Goal: Task Accomplishment & Management: Use online tool/utility

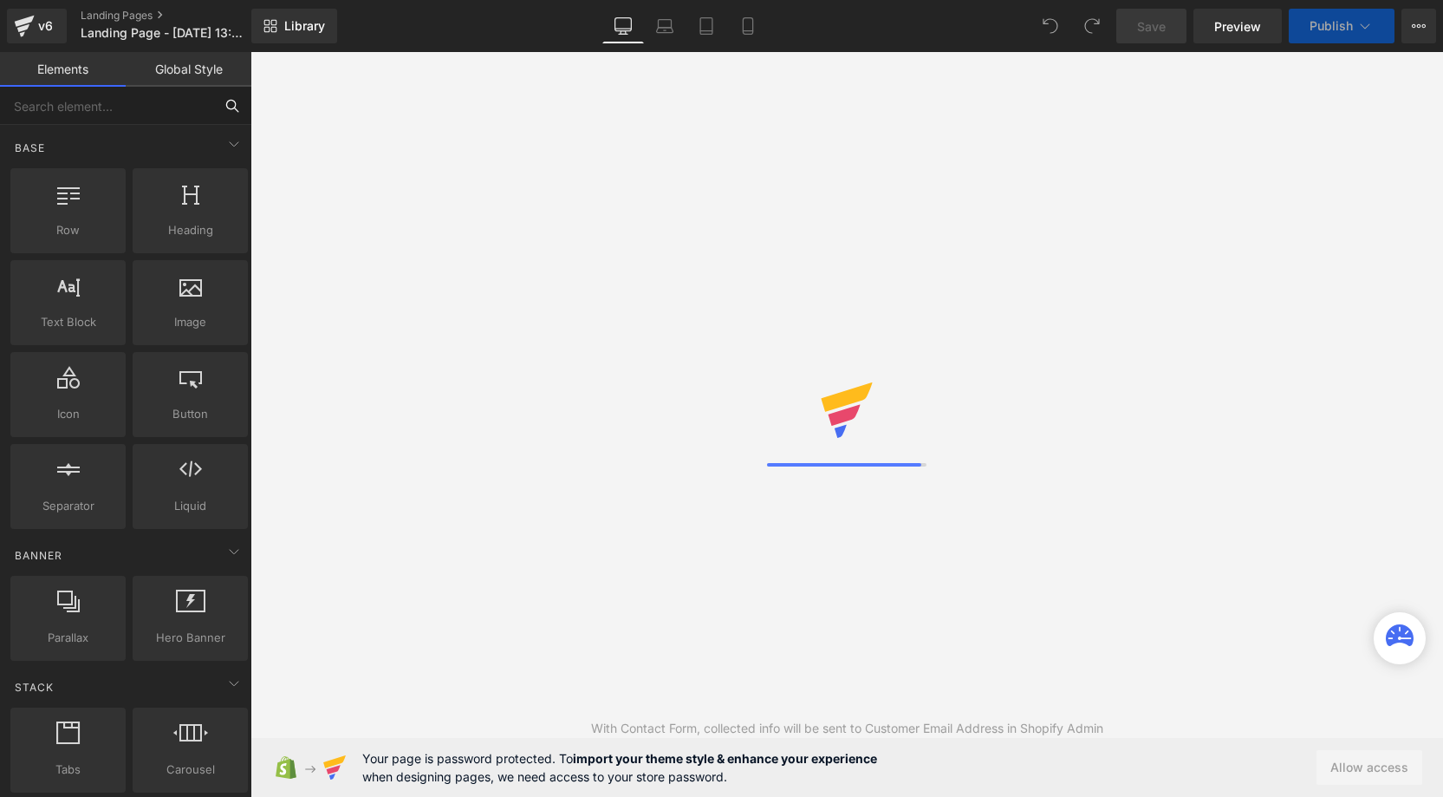
drag, startPoint x: 0, startPoint y: 0, endPoint x: 57, endPoint y: 104, distance: 118.7
click at [54, 104] on input "text" at bounding box center [106, 106] width 213 height 38
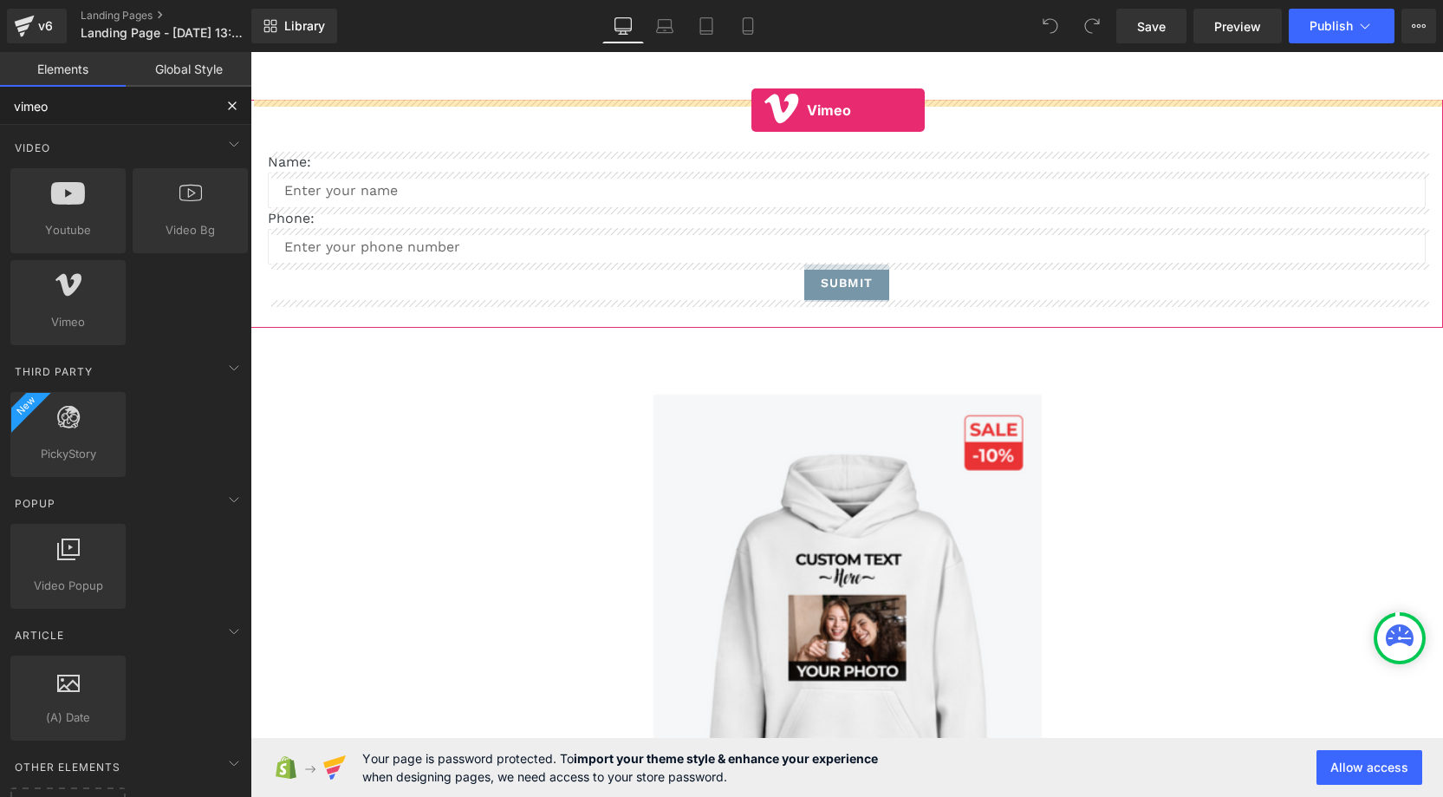
drag, startPoint x: 334, startPoint y: 342, endPoint x: 752, endPoint y: 110, distance: 478.0
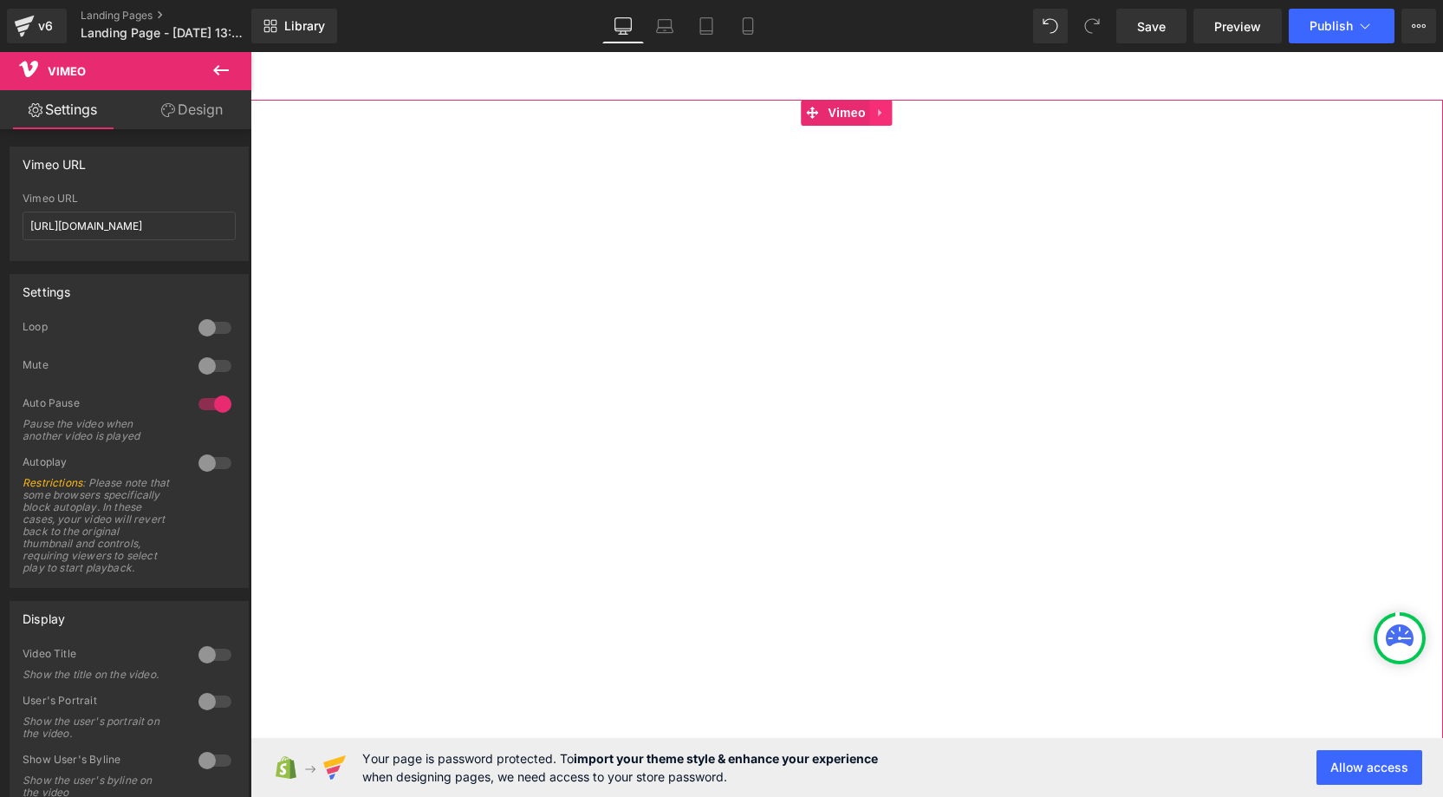
click at [887, 115] on icon at bounding box center [881, 113] width 12 height 13
click at [895, 118] on icon at bounding box center [893, 113] width 12 height 12
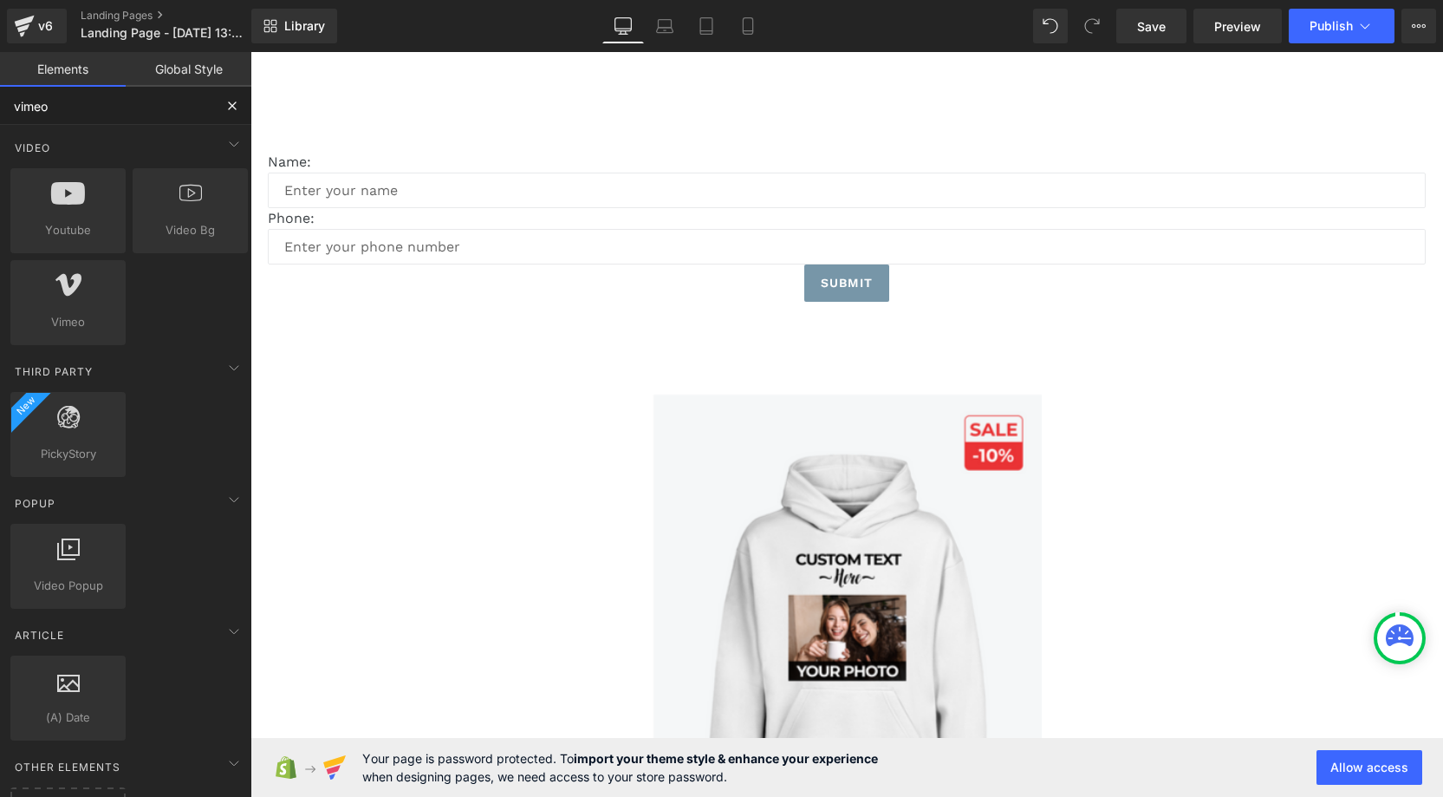
click at [81, 114] on input "vimeo" at bounding box center [106, 106] width 213 height 38
drag, startPoint x: 35, startPoint y: 106, endPoint x: 0, endPoint y: 91, distance: 37.7
click at [0, 91] on input "vimeo" at bounding box center [106, 106] width 213 height 38
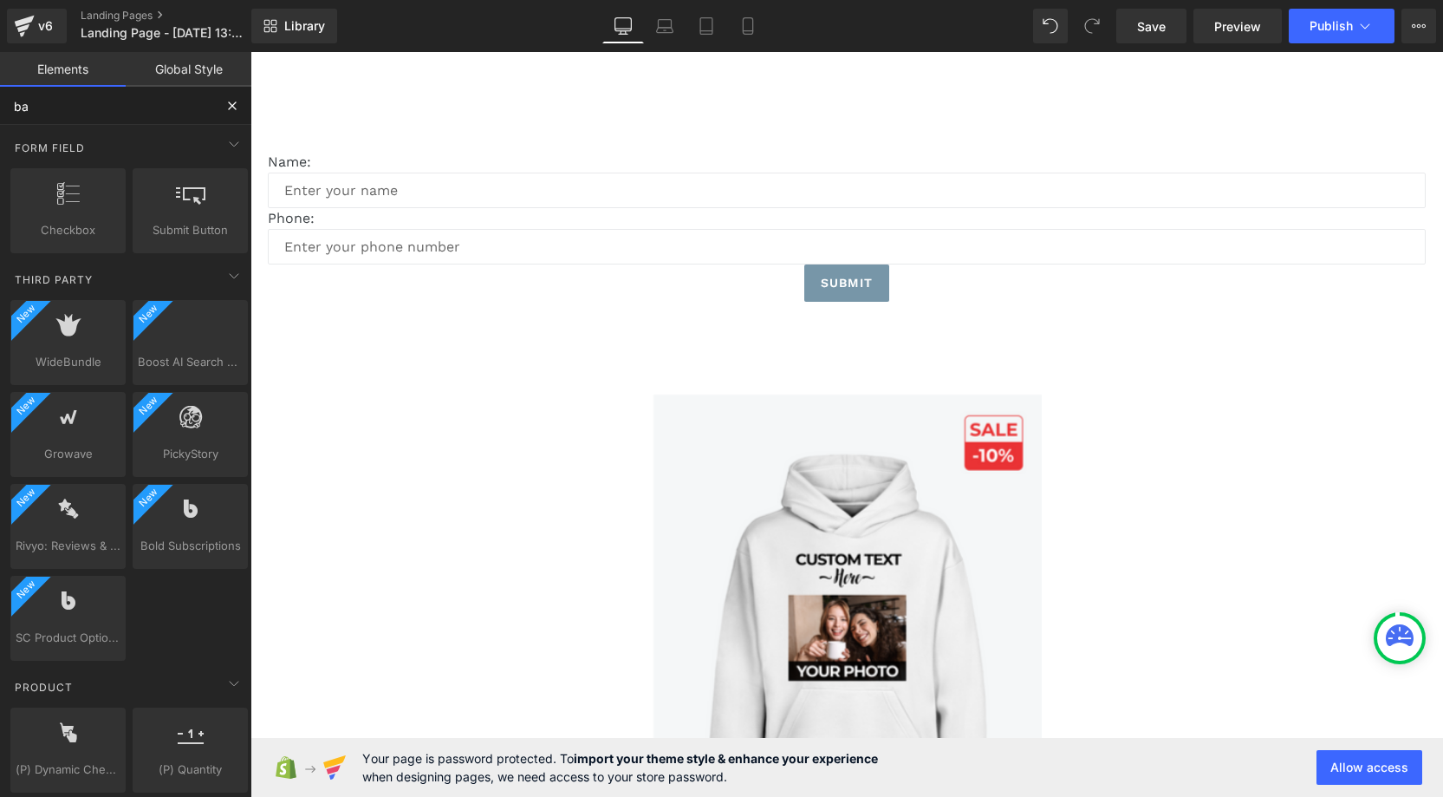
type input "bac"
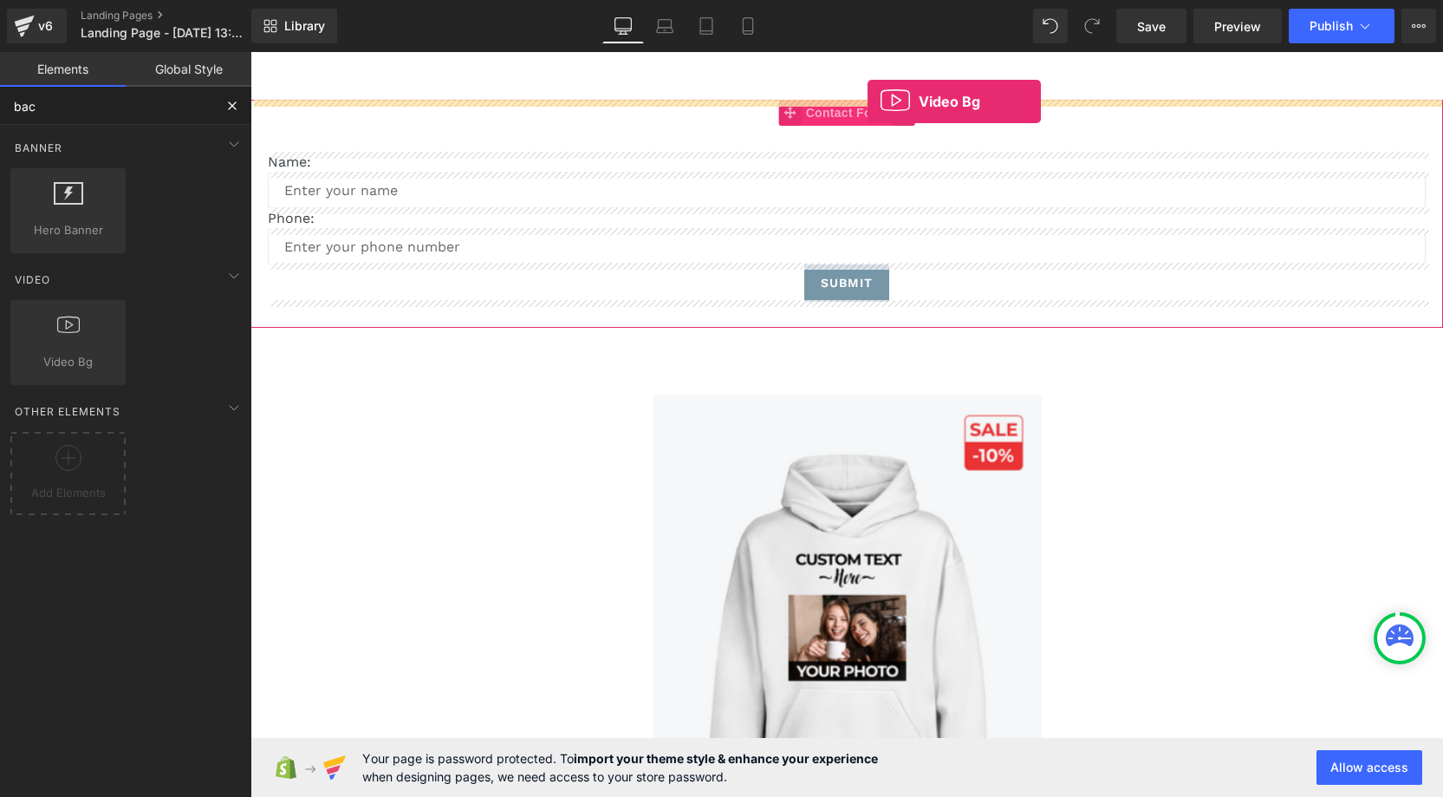
drag, startPoint x: 352, startPoint y: 381, endPoint x: 868, endPoint y: 101, distance: 586.4
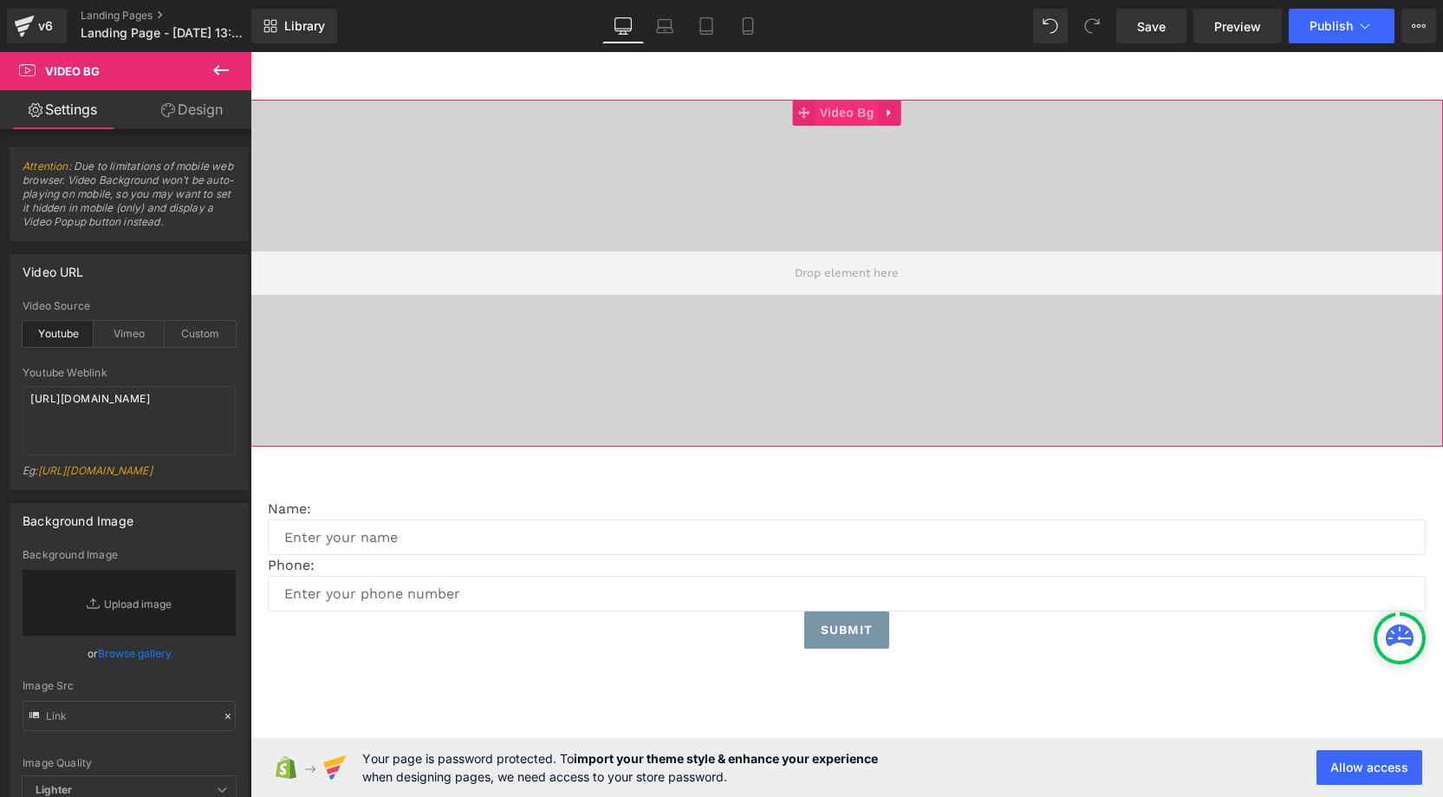
click at [827, 120] on span "Video Bg" at bounding box center [847, 113] width 63 height 26
click at [845, 114] on span "Video Bg" at bounding box center [847, 113] width 63 height 26
click at [1155, 30] on span "Save" at bounding box center [1151, 26] width 29 height 18
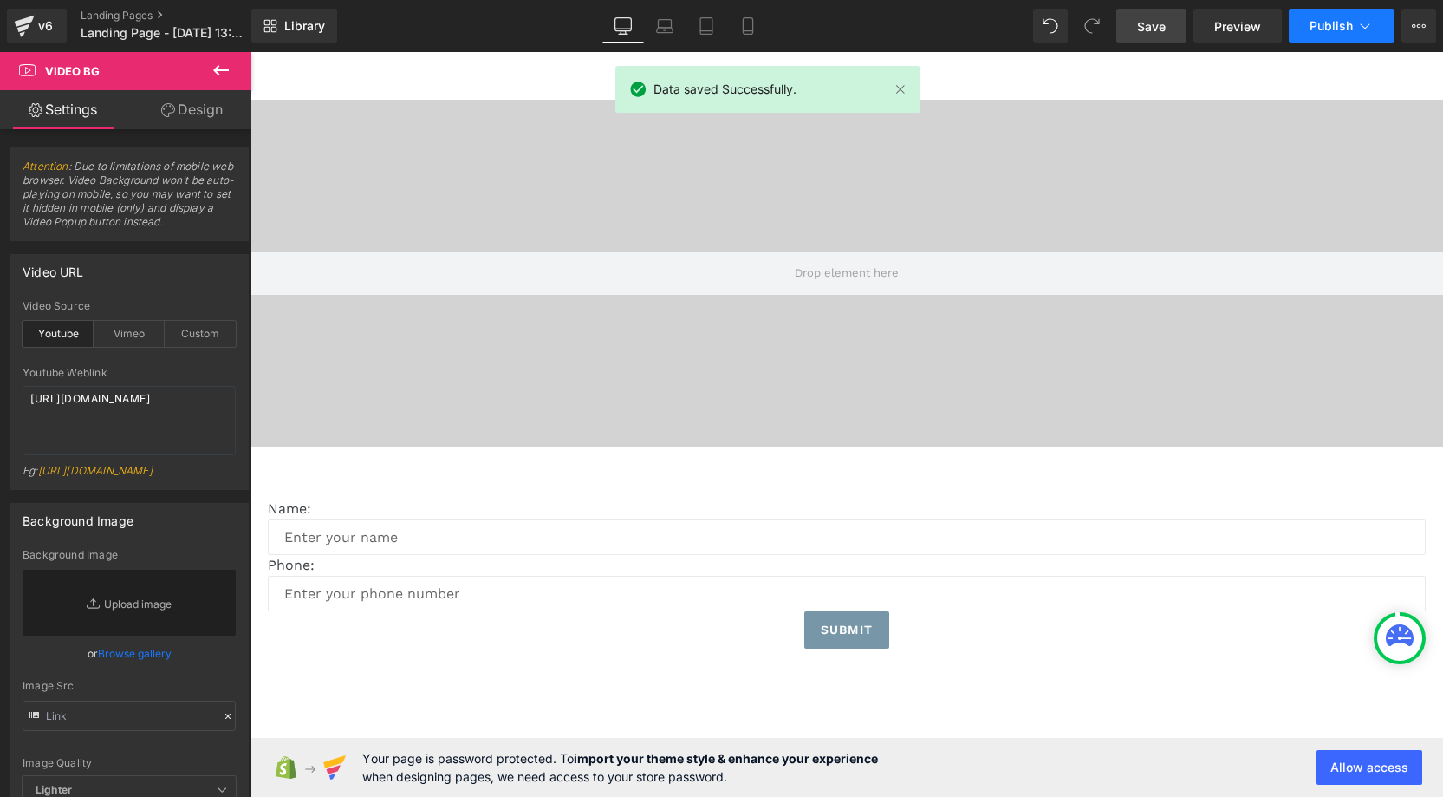
click at [1383, 27] on button "Publish" at bounding box center [1342, 26] width 106 height 35
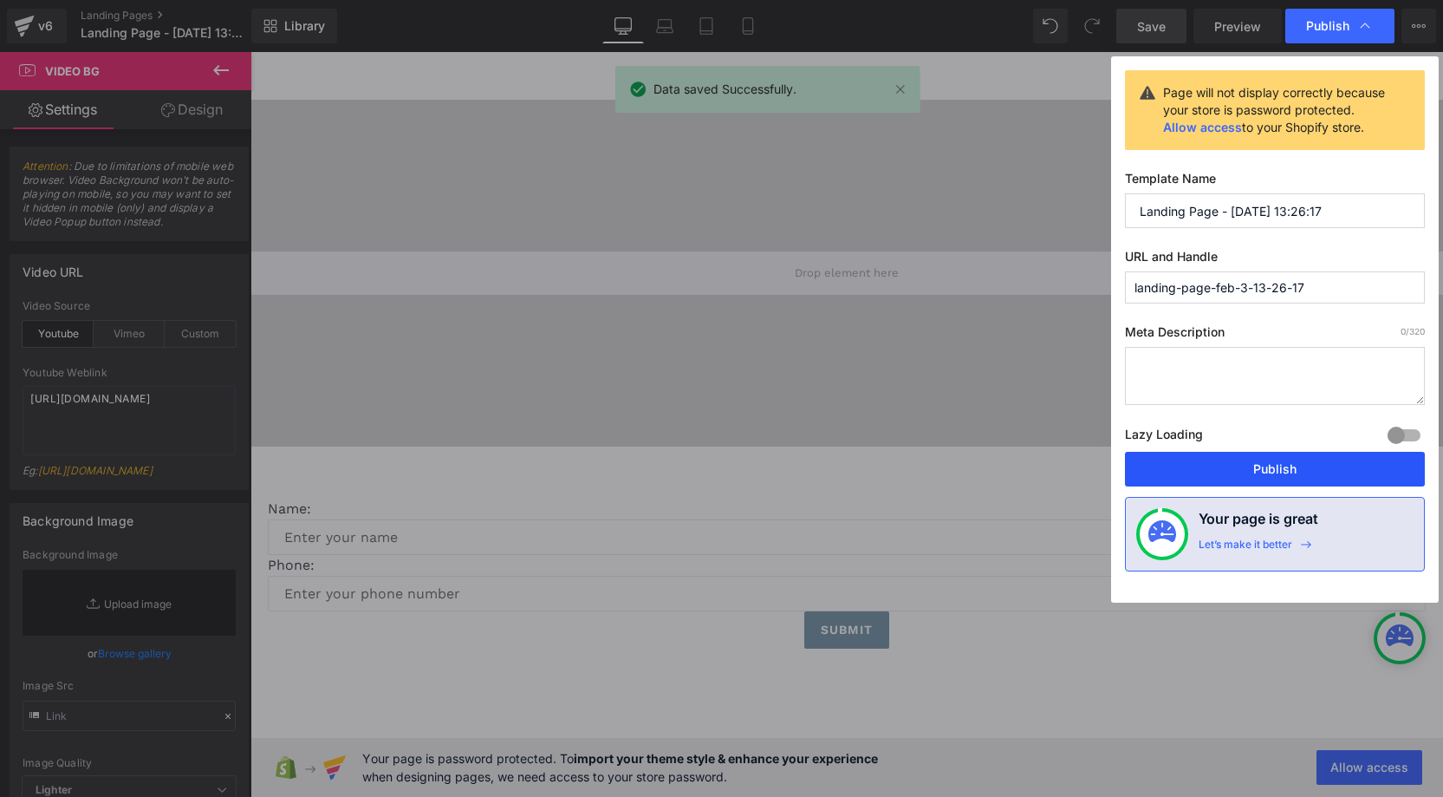
click at [1318, 478] on button "Publish" at bounding box center [1275, 469] width 300 height 35
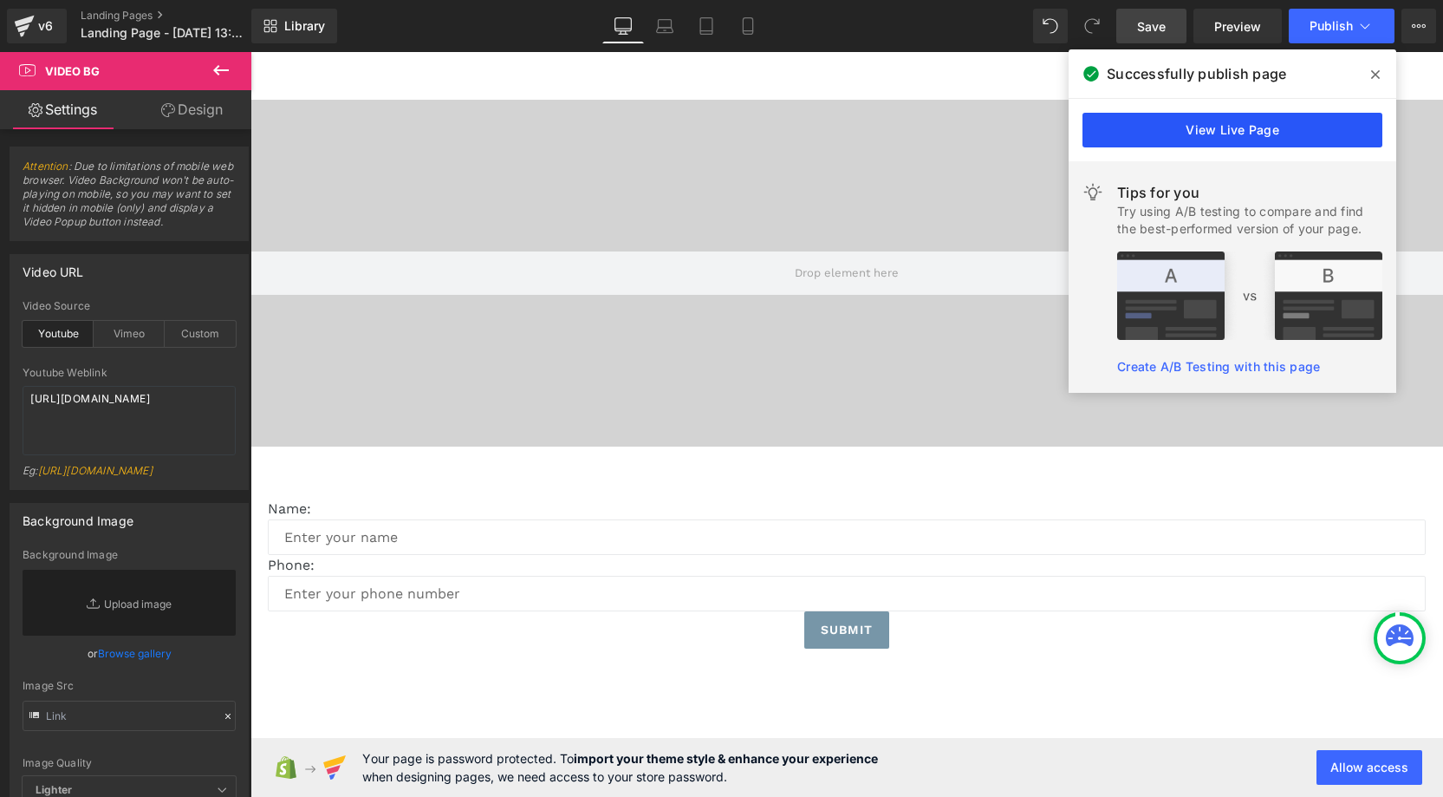
click at [1135, 134] on link "View Live Page" at bounding box center [1233, 130] width 300 height 35
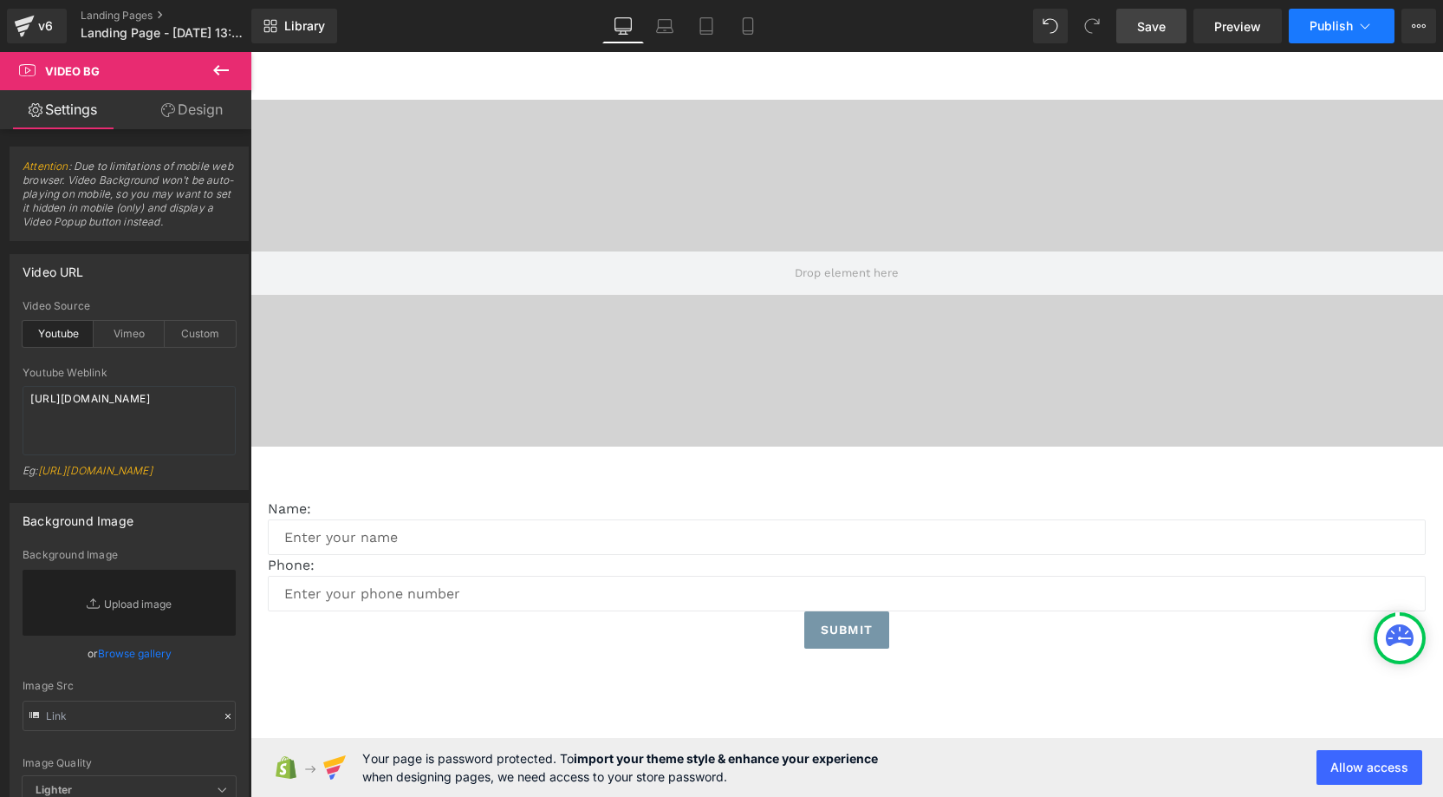
click at [1370, 29] on icon at bounding box center [1365, 25] width 17 height 17
drag, startPoint x: 1103, startPoint y: 29, endPoint x: 1141, endPoint y: 23, distance: 38.6
click at [1428, 26] on button "View Live Page View with current Template Save Template to Library Schedule Pub…" at bounding box center [1419, 26] width 35 height 35
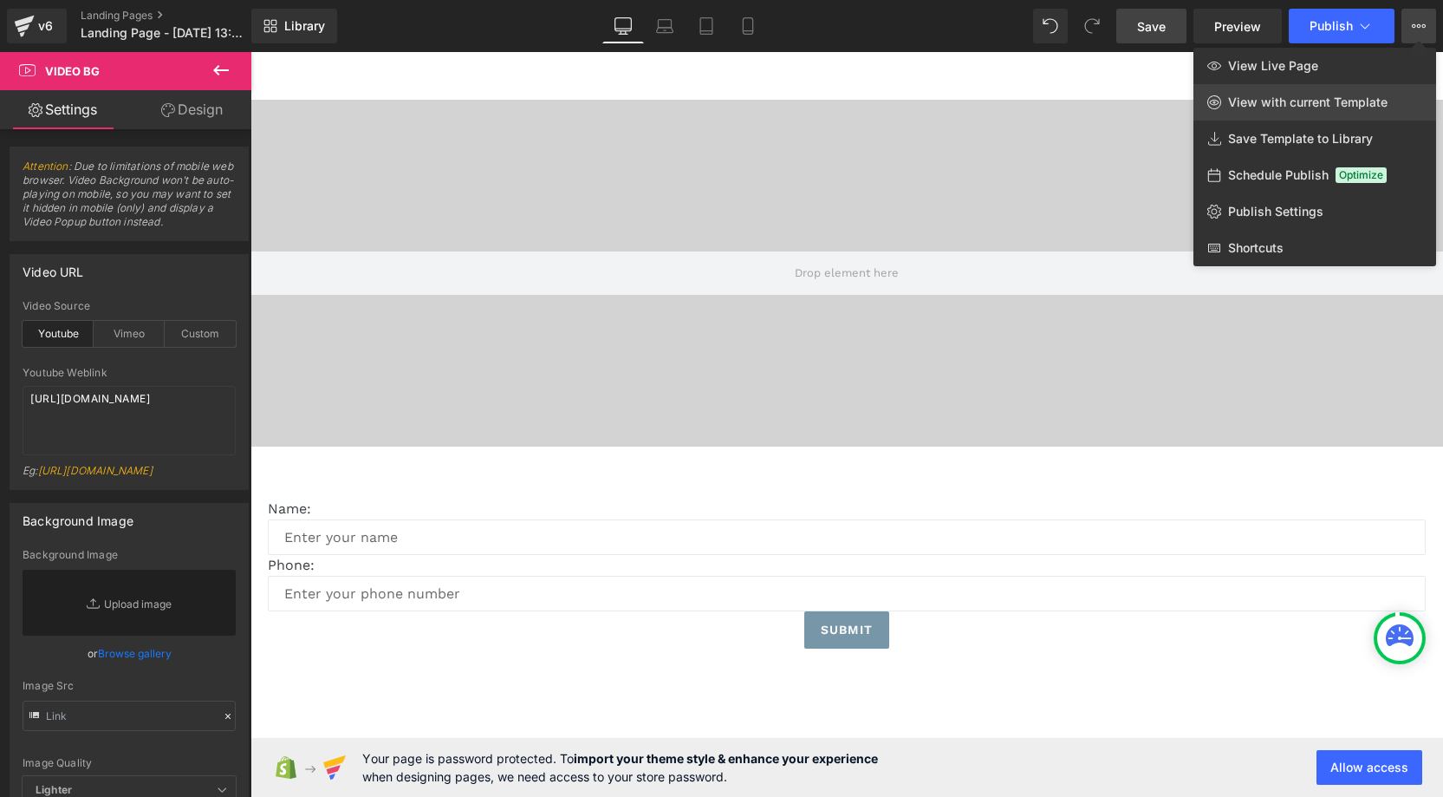
click at [1288, 101] on span "View with current Template" at bounding box center [1307, 102] width 159 height 16
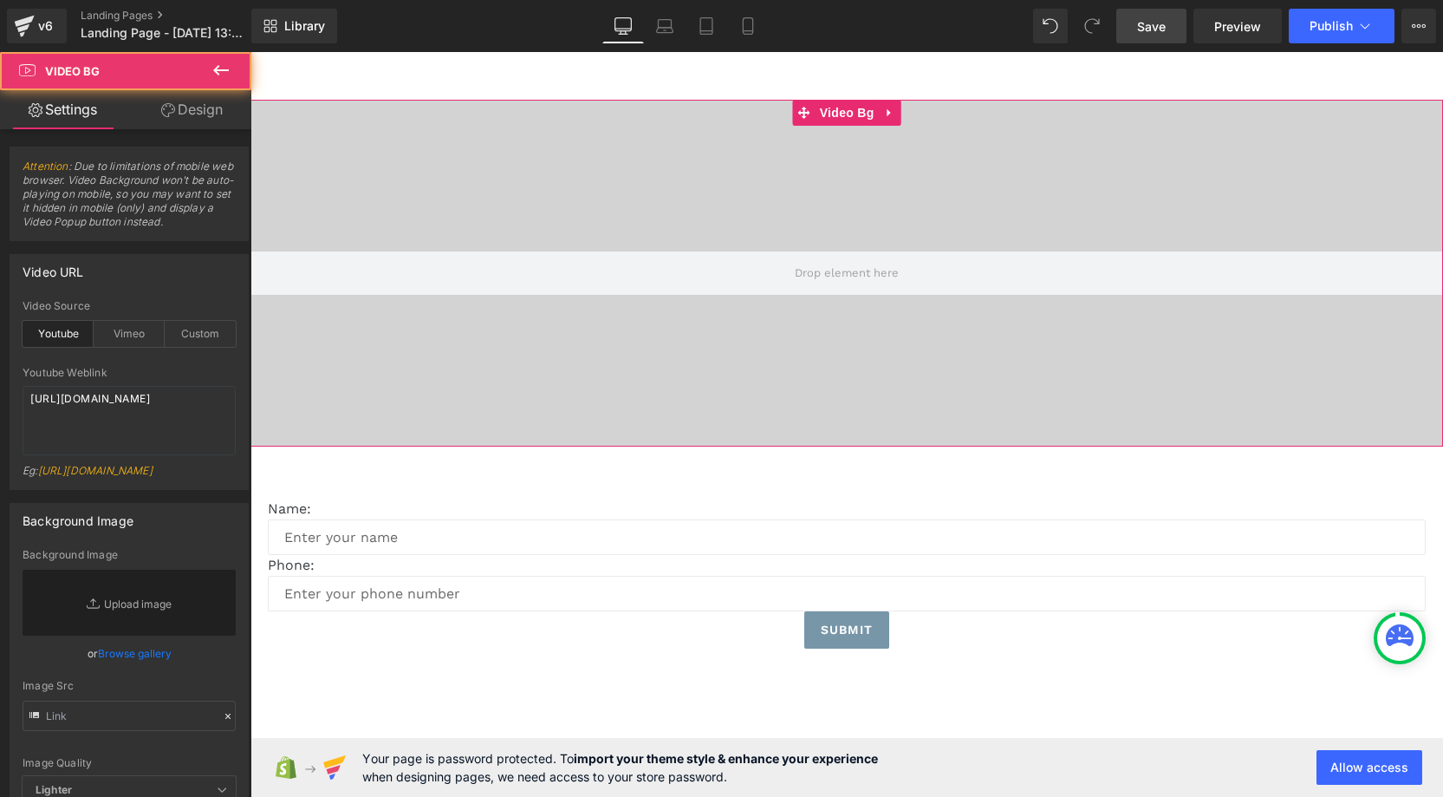
click at [590, 163] on div at bounding box center [847, 273] width 1193 height 347
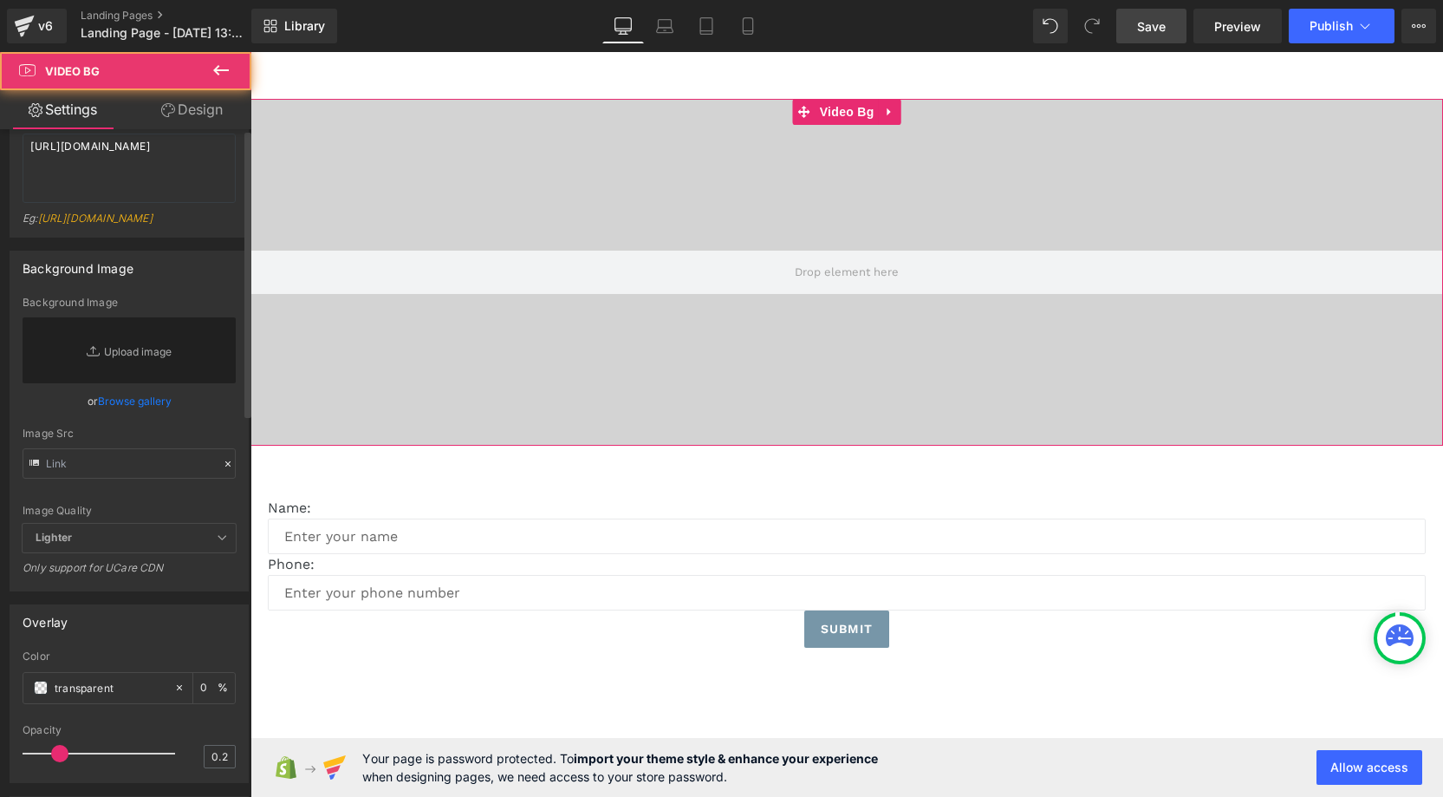
scroll to position [349, 0]
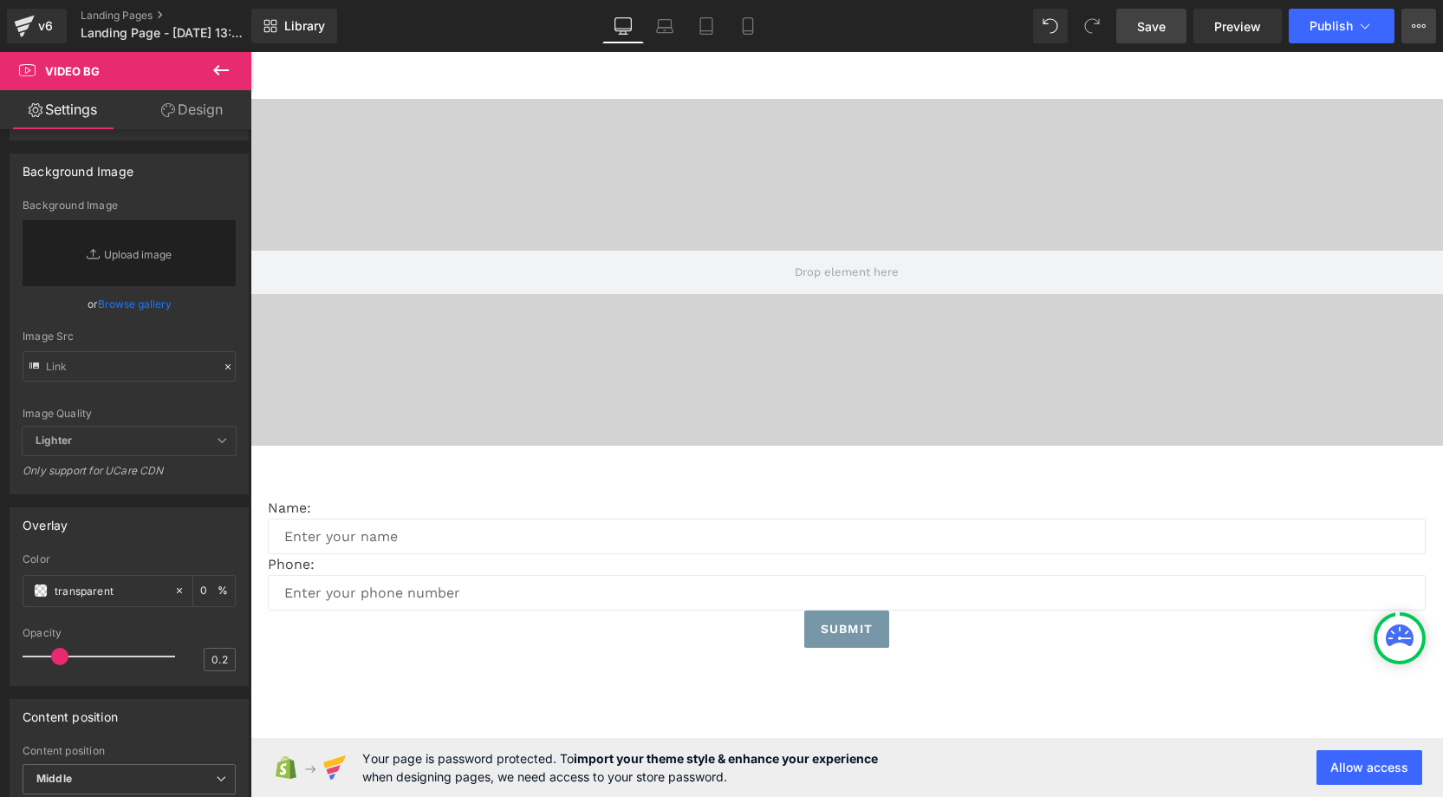
click at [1406, 23] on button "View Live Page View with current Template Save Template to Library Schedule Pub…" at bounding box center [1419, 26] width 35 height 35
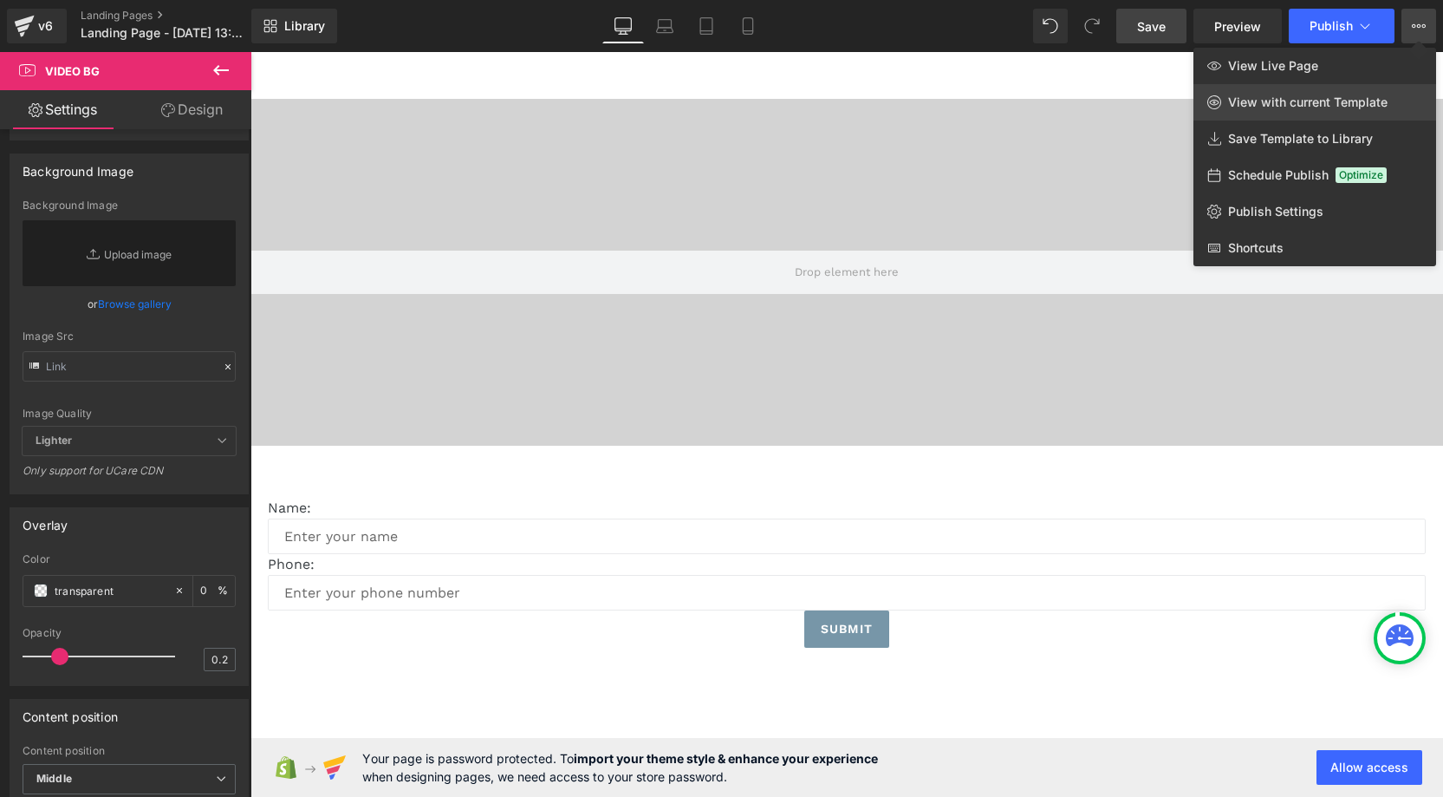
click at [1324, 98] on span "View with current Template" at bounding box center [1307, 102] width 159 height 16
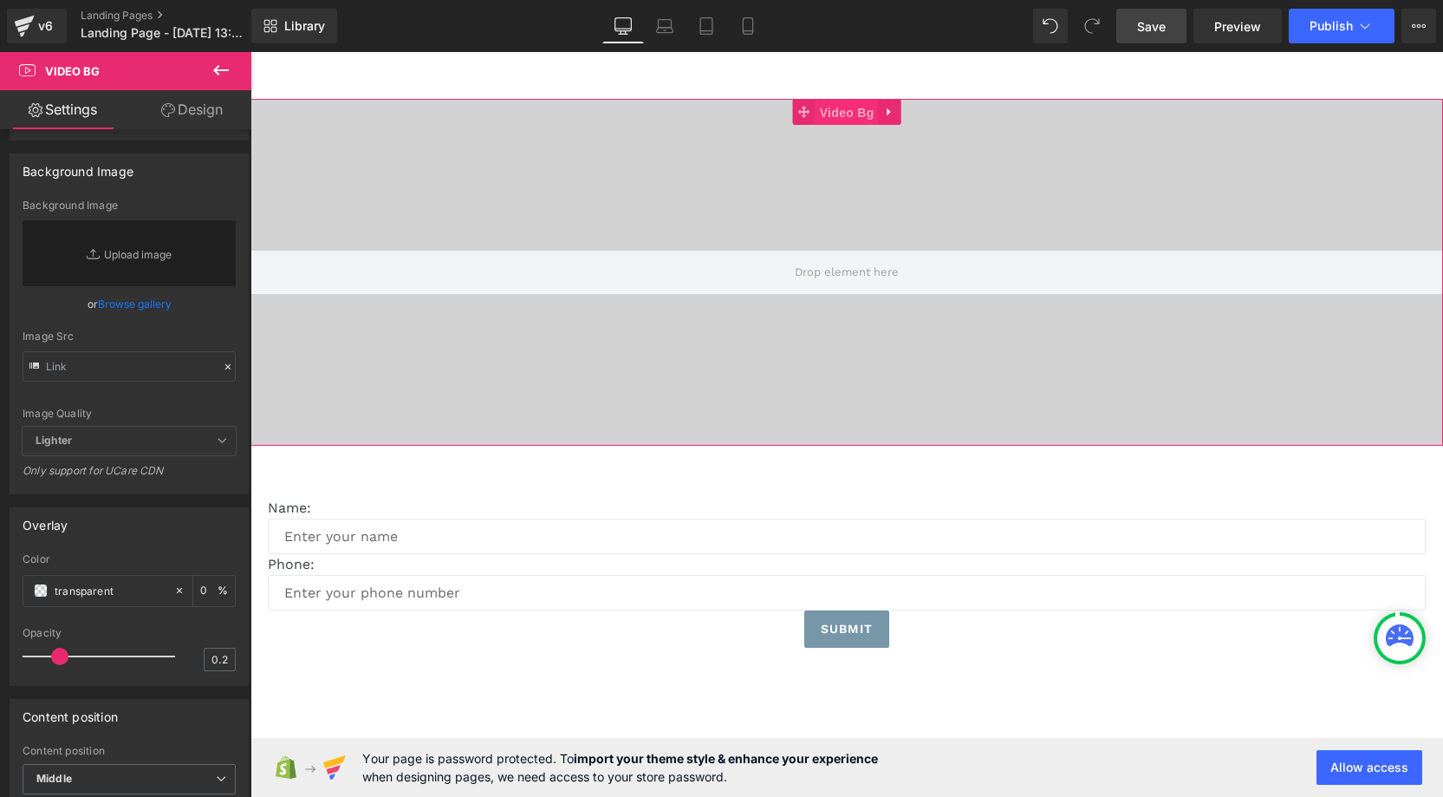
click at [850, 115] on span "Video Bg" at bounding box center [847, 113] width 63 height 26
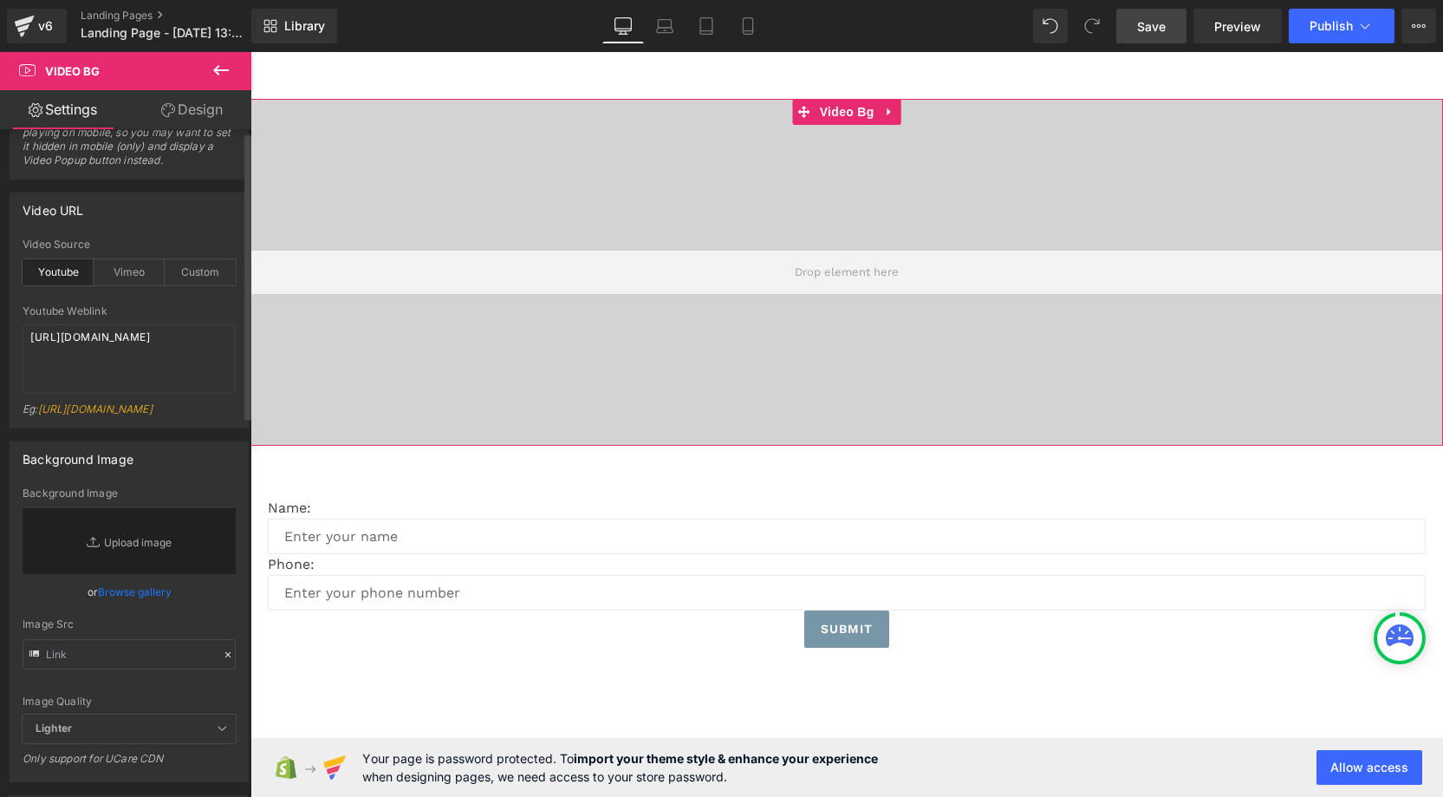
scroll to position [0, 0]
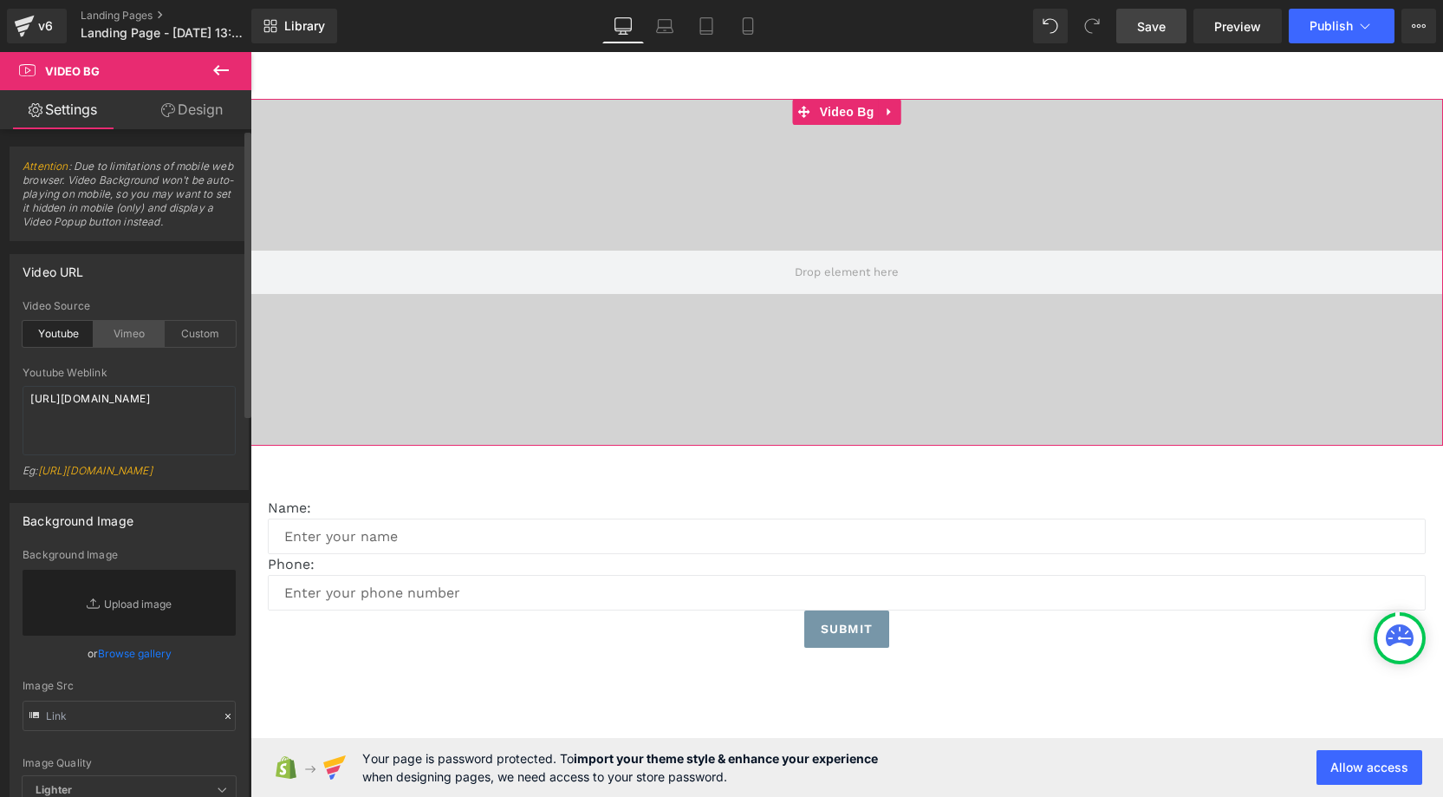
click at [127, 338] on div "Vimeo" at bounding box center [129, 334] width 71 height 26
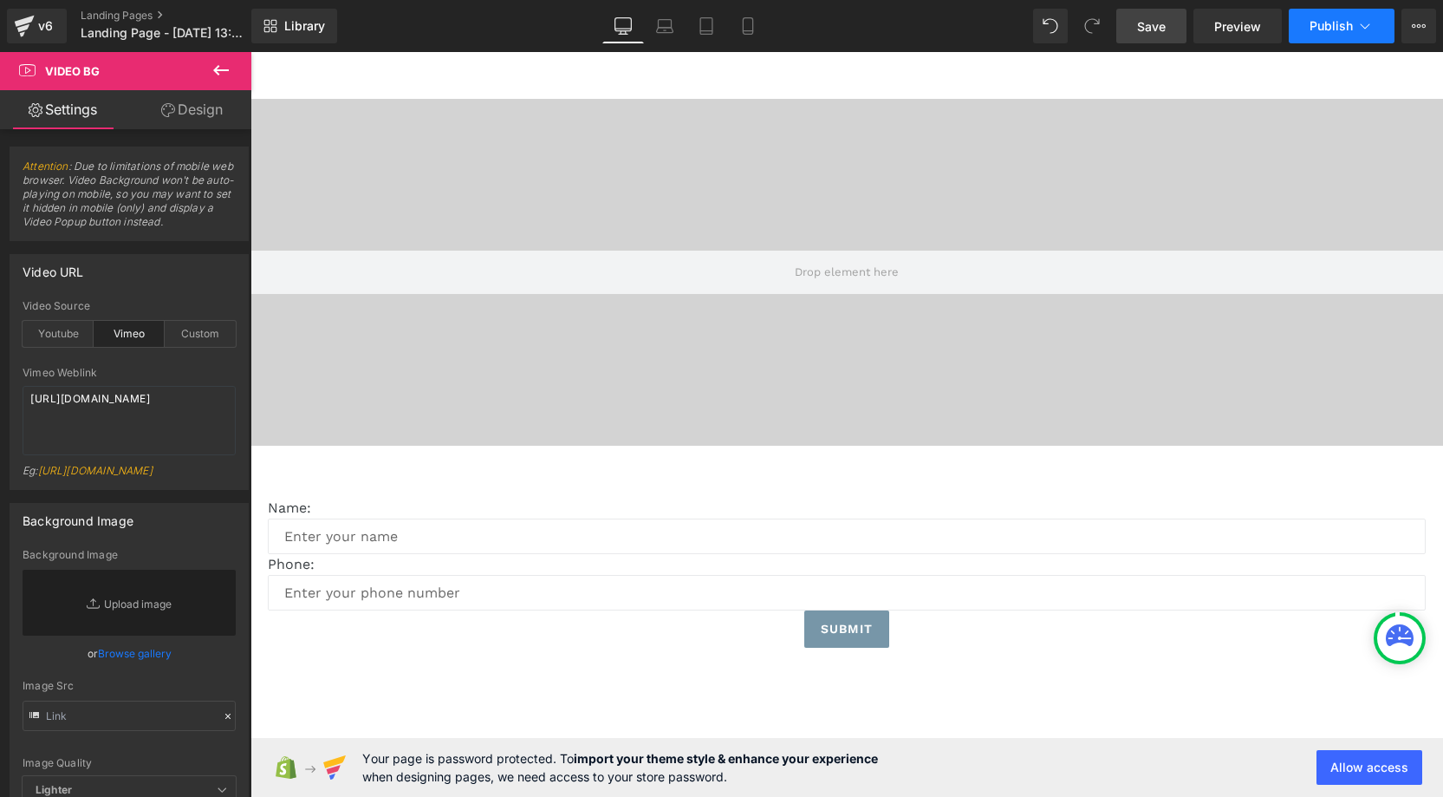
click at [1317, 32] on span "Publish" at bounding box center [1331, 26] width 43 height 14
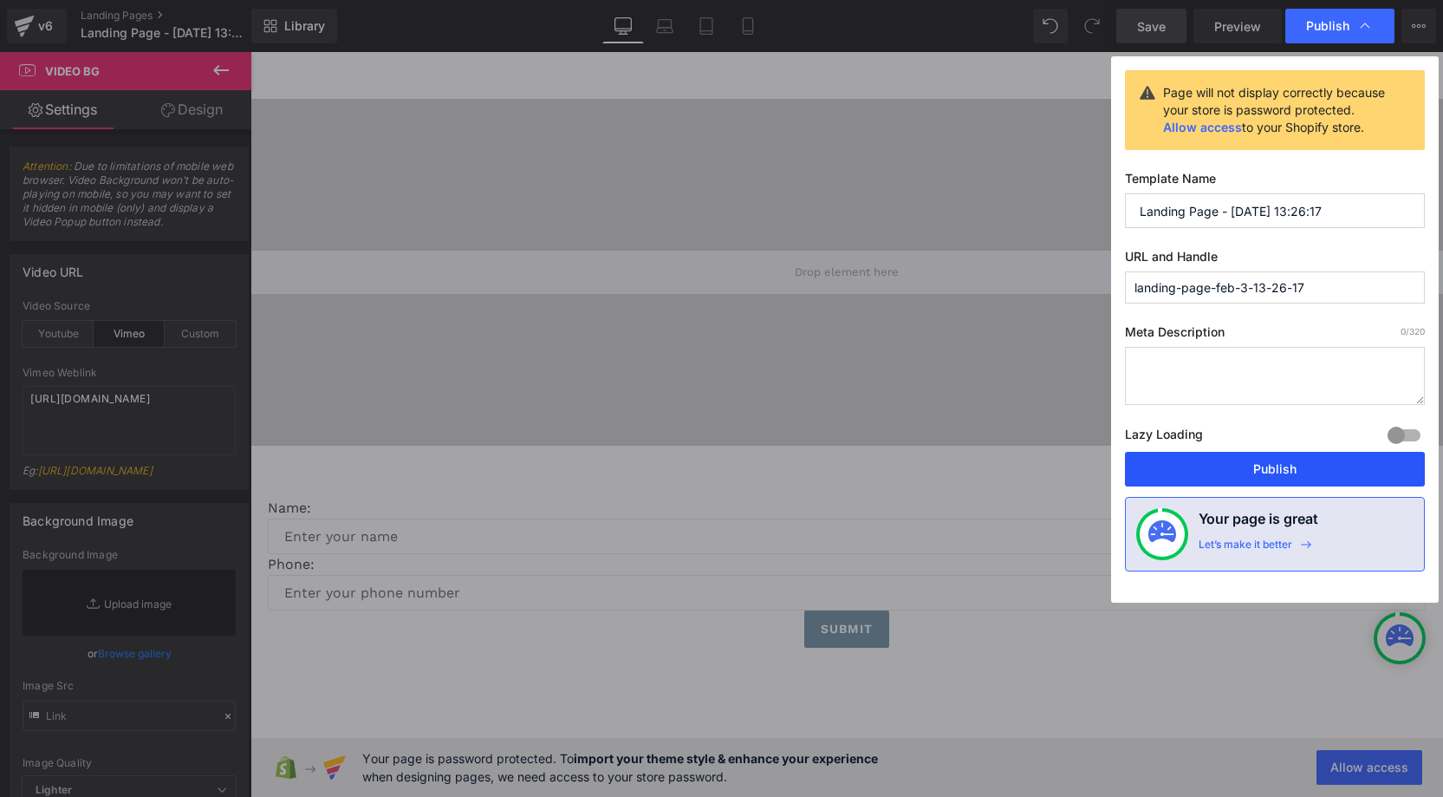
click at [1242, 472] on button "Publish" at bounding box center [1275, 469] width 300 height 35
